Goal: Transaction & Acquisition: Purchase product/service

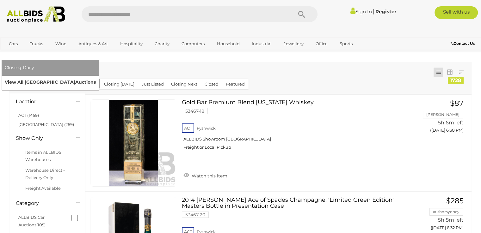
click at [96, 77] on link "View All Sydney Auctions" at bounding box center [50, 82] width 91 height 10
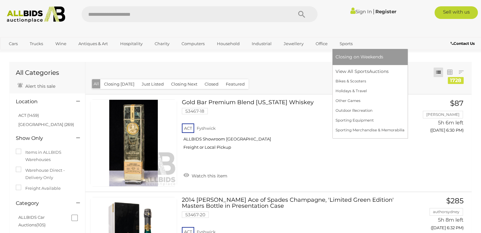
click at [340, 58] on span "Closing on Weekends" at bounding box center [359, 57] width 48 height 6
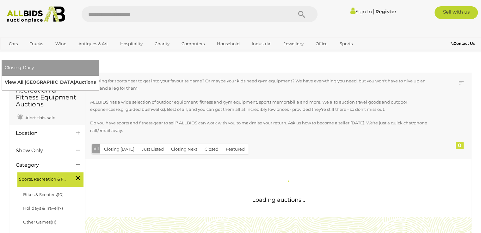
click at [96, 77] on link "View All Sydney Auctions" at bounding box center [50, 82] width 91 height 10
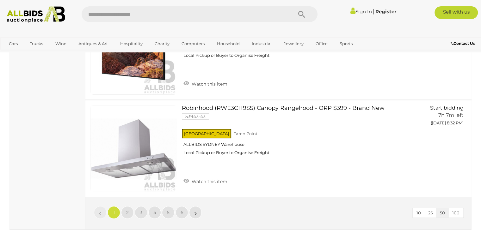
scroll to position [4868, 0]
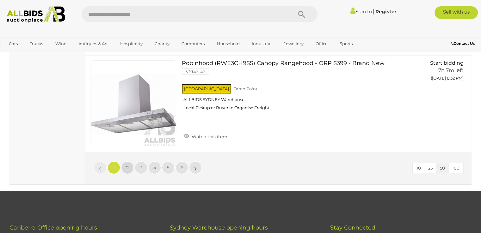
click at [127, 163] on link "2" at bounding box center [127, 168] width 13 height 13
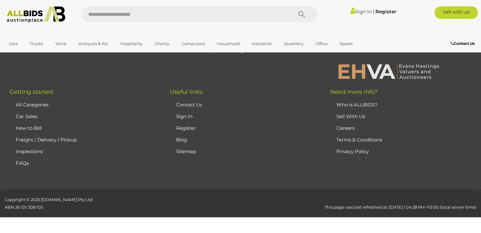
scroll to position [31, 0]
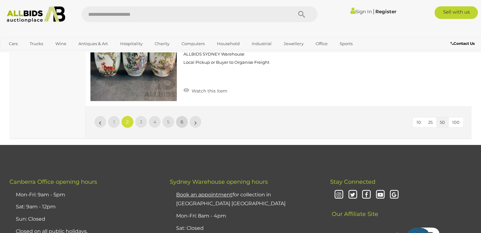
click at [181, 119] on span "6" at bounding box center [181, 122] width 3 height 6
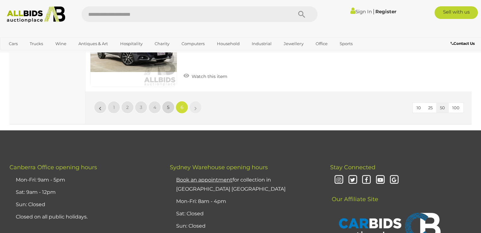
click at [166, 106] on link "5" at bounding box center [168, 107] width 13 height 13
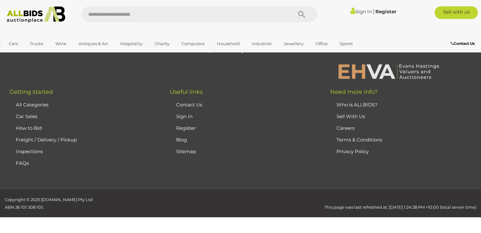
scroll to position [31, 0]
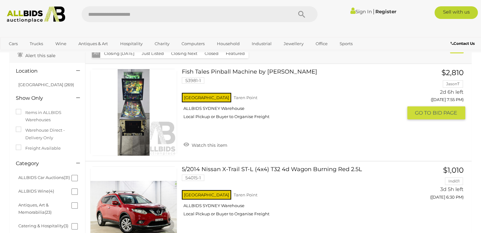
click at [243, 71] on link "Fish Tales Pinball Machine by Williams 53981-1 NSW Taren Point ALLBIDS SYDNEY W…" at bounding box center [295, 96] width 216 height 55
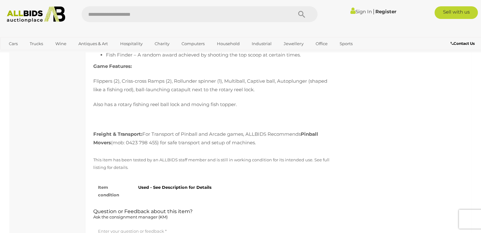
scroll to position [664, 0]
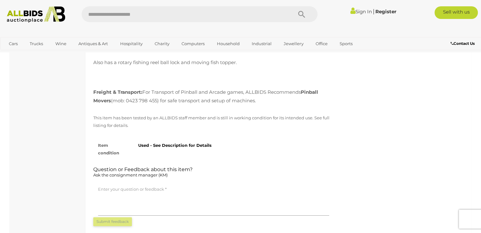
click at [312, 149] on div "Used - See Description for Details" at bounding box center [233, 144] width 200 height 10
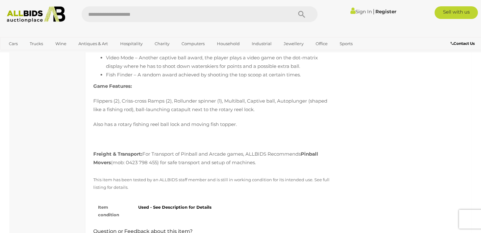
scroll to position [601, 0]
